Goal: Task Accomplishment & Management: Use online tool/utility

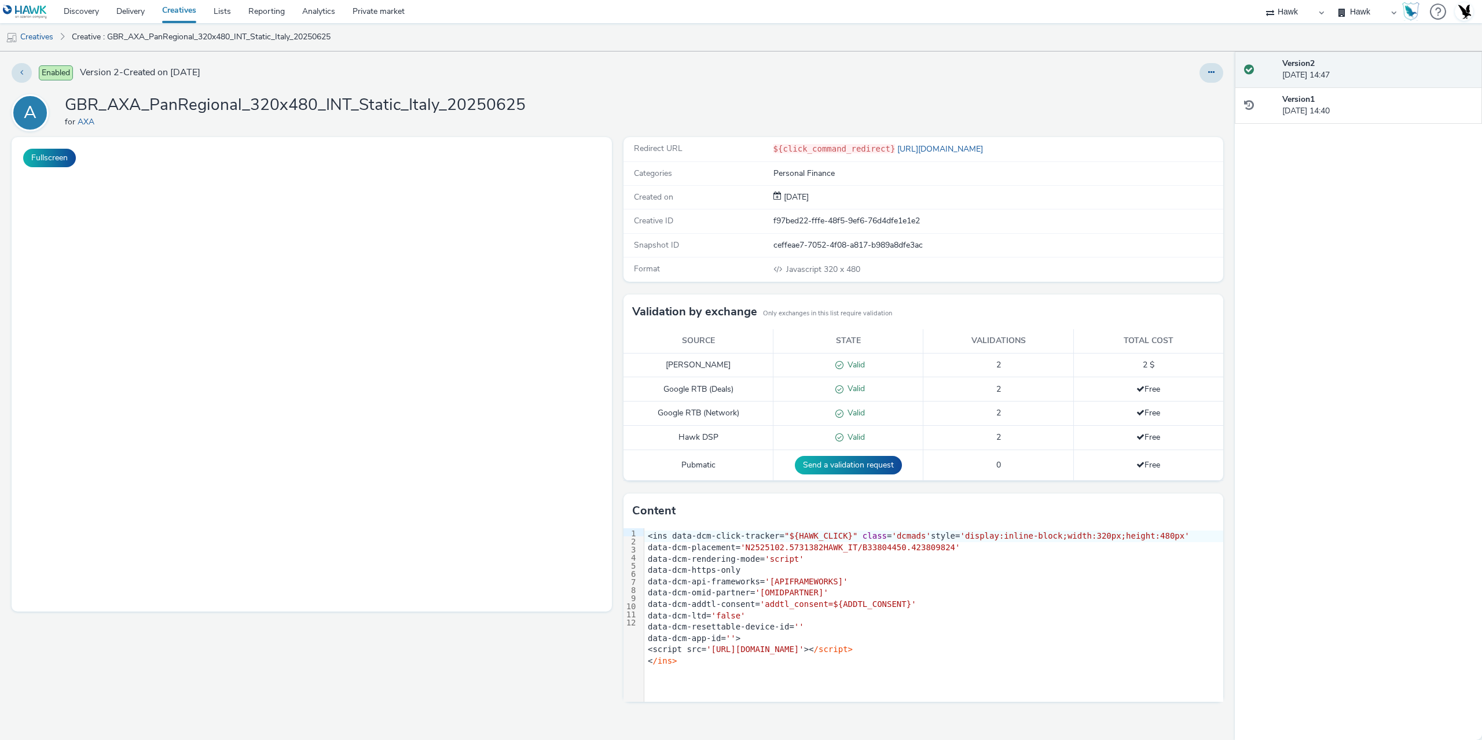
select select "11a7df10-284f-415c-b52a-427acf4c31ae"
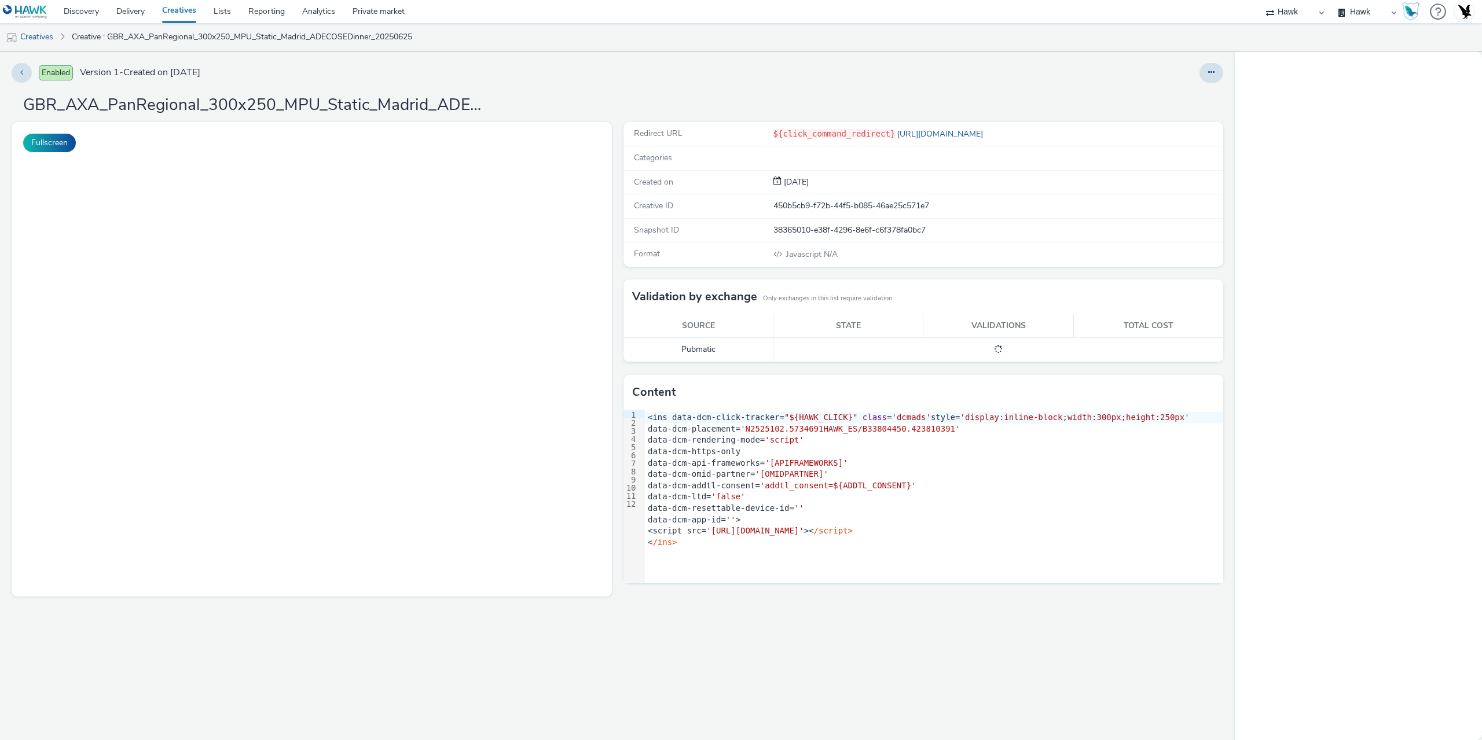
select select "11a7df10-284f-415c-b52a-427acf4c31ae"
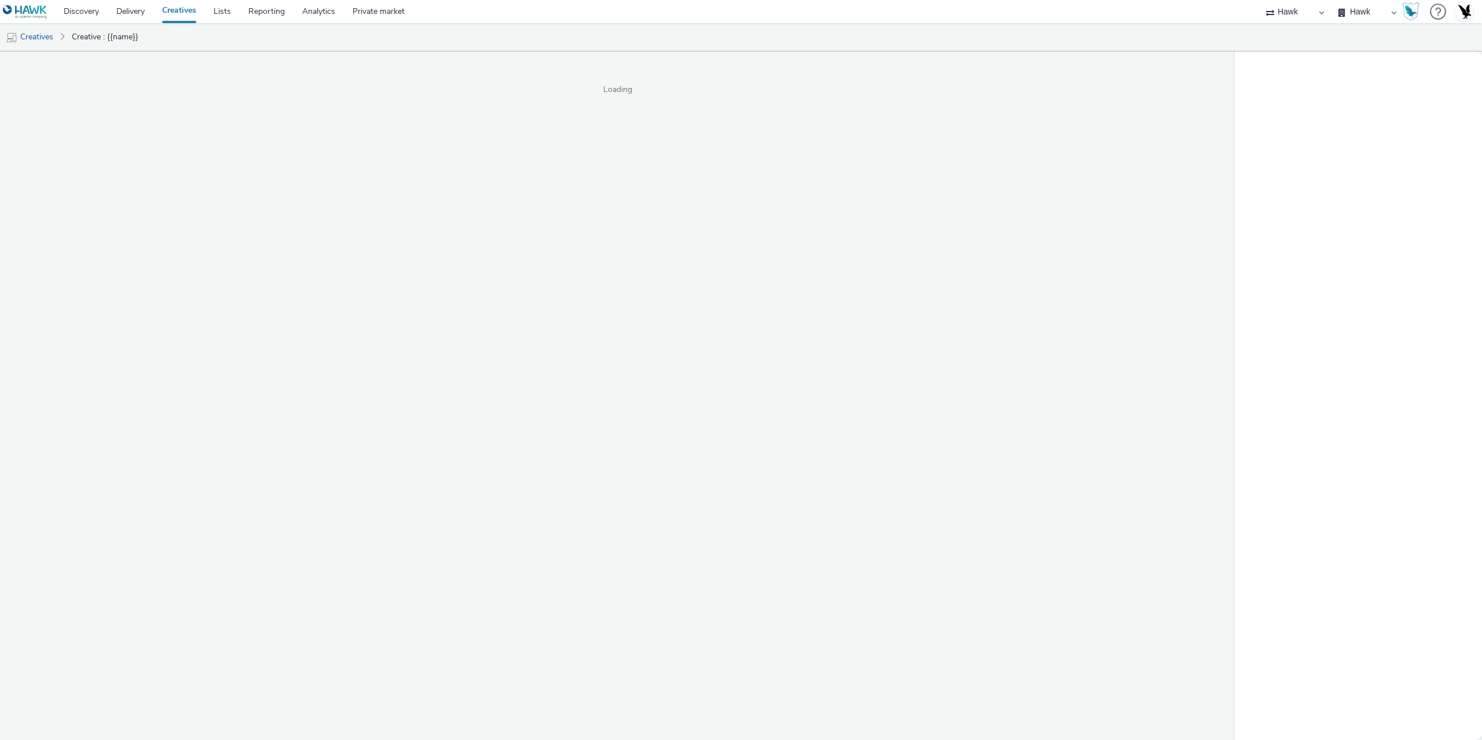
select select "11a7df10-284f-415c-b52a-427acf4c31ae"
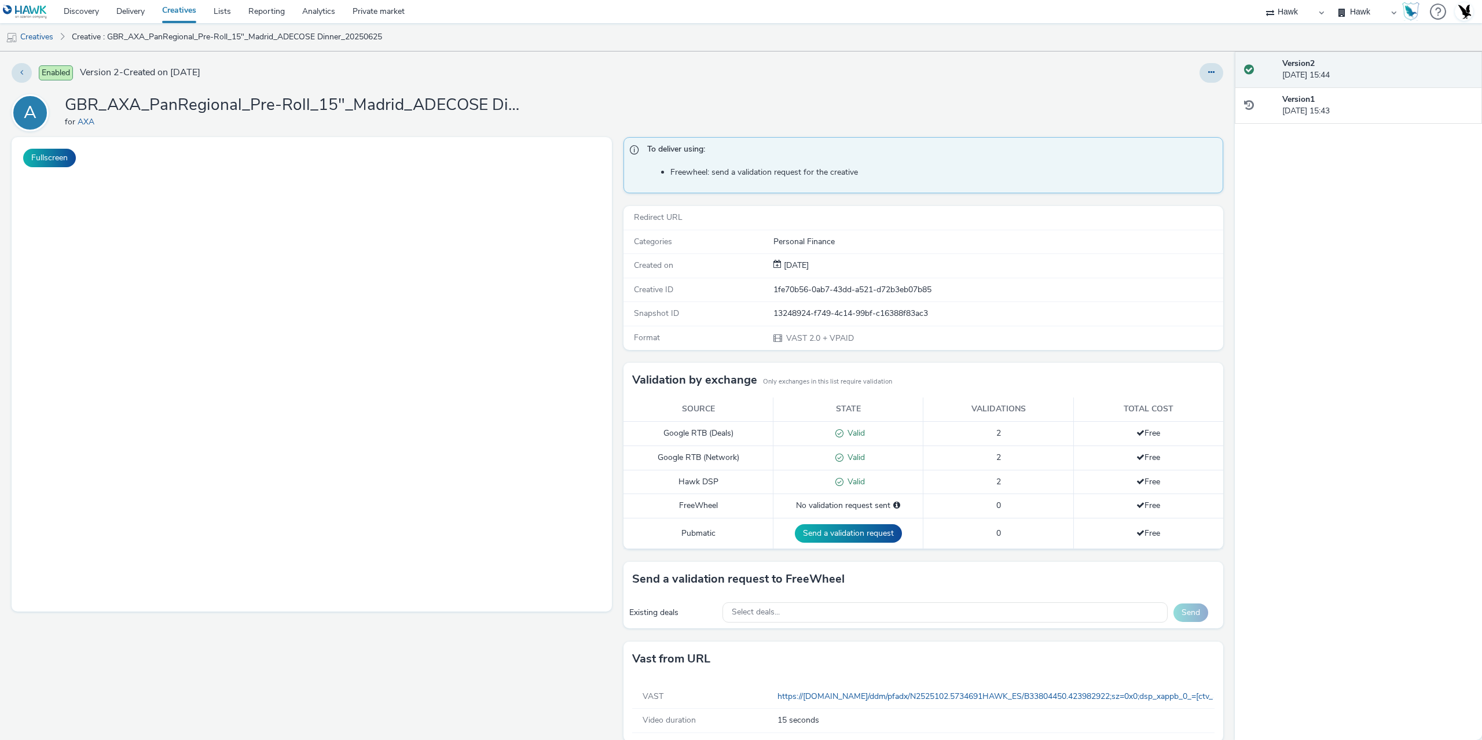
select select "11a7df10-284f-415c-b52a-427acf4c31ae"
